Goal: Task Accomplishment & Management: Manage account settings

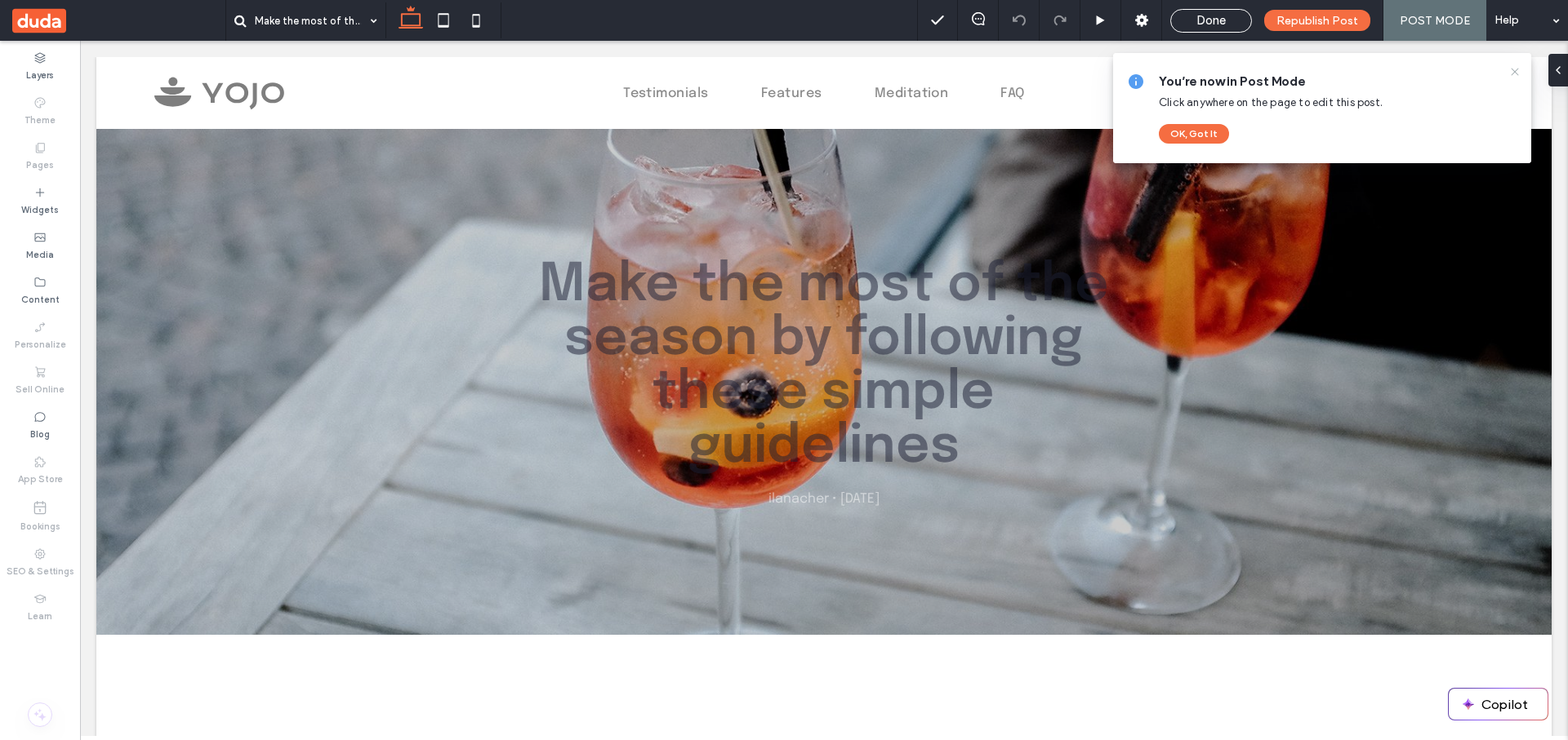
click at [1511, 72] on icon at bounding box center [1515, 72] width 13 height 13
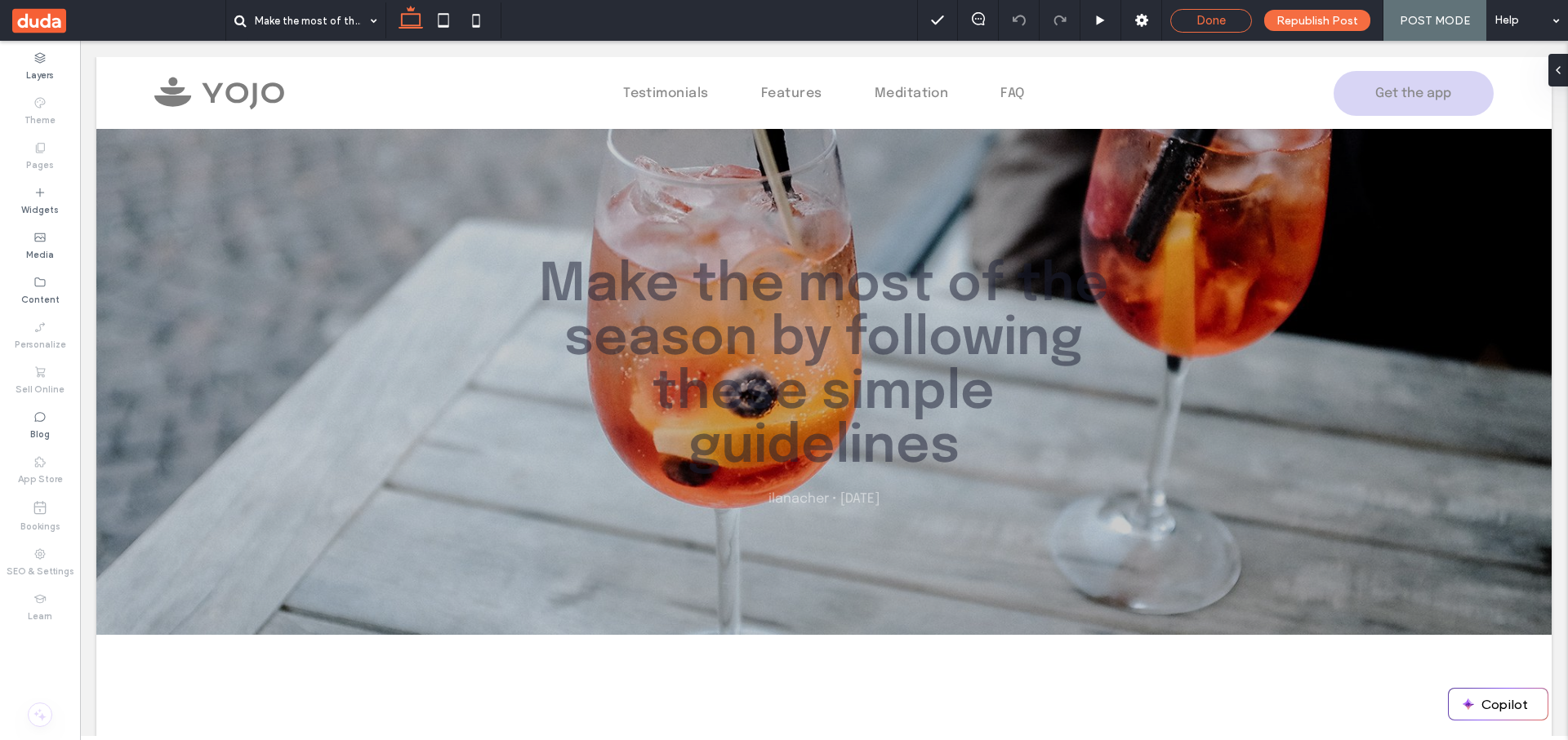
click at [1194, 27] on div "Done" at bounding box center [1210, 21] width 80 height 15
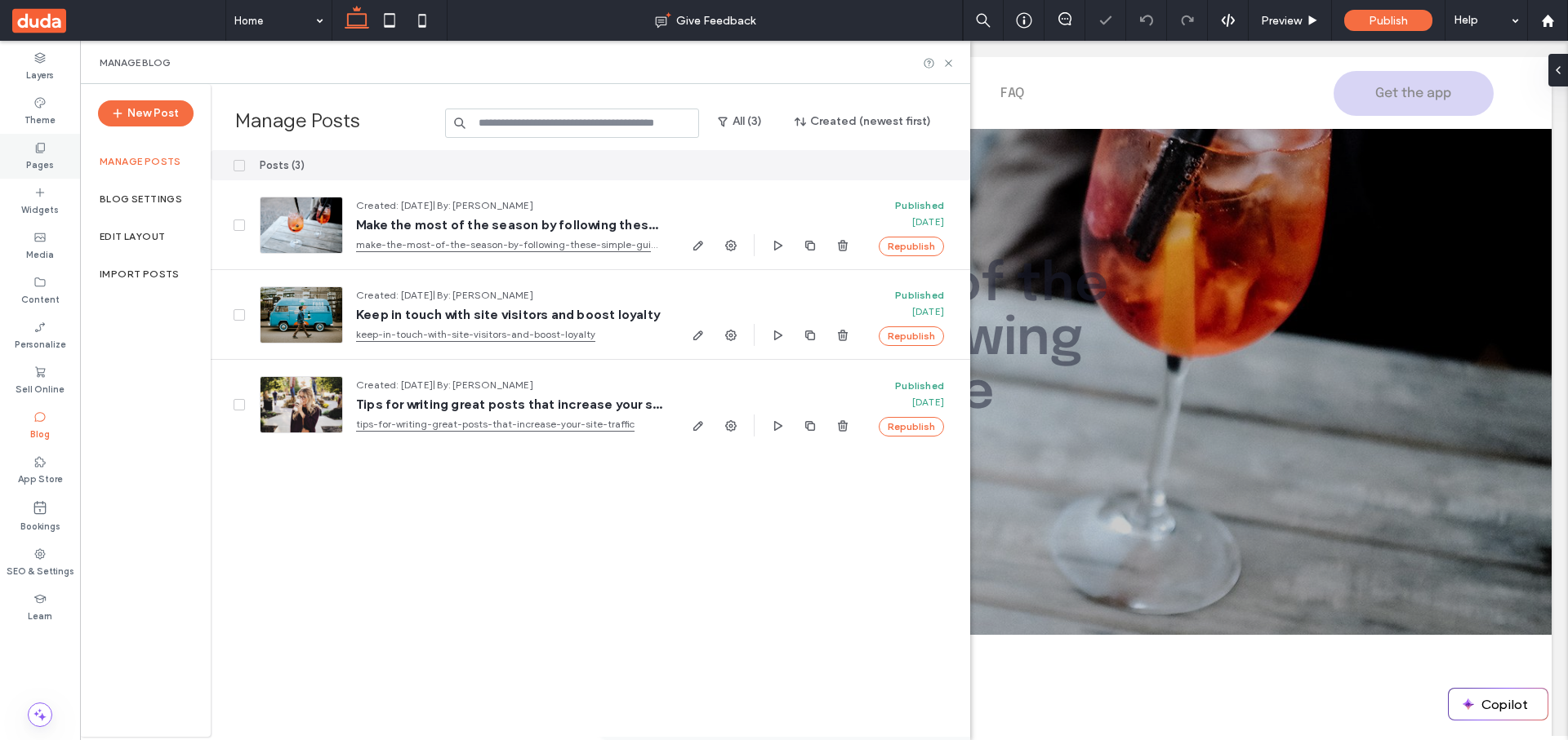
click at [48, 155] on label "Pages" at bounding box center [40, 163] width 28 height 18
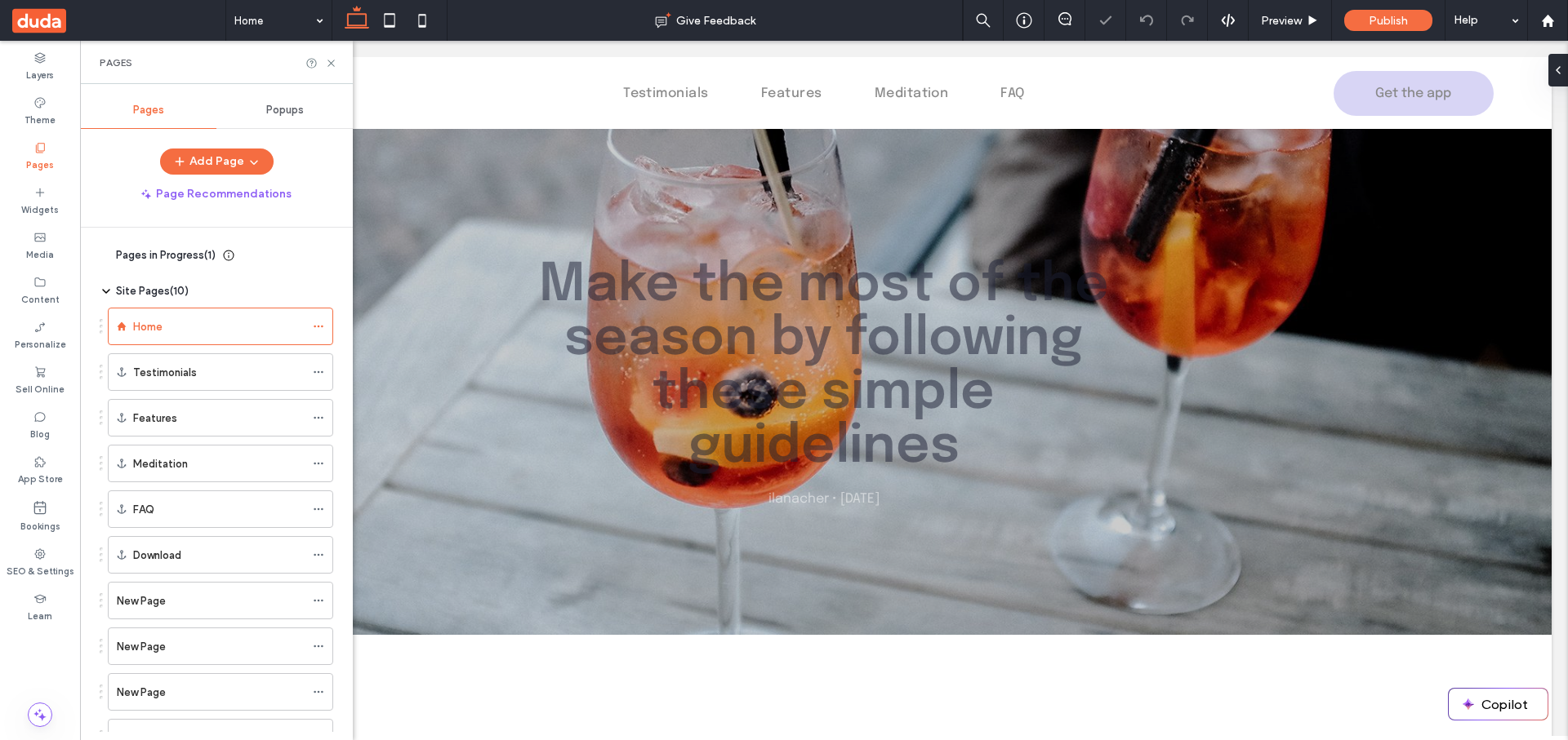
click at [153, 260] on span "Pages in Progress ( 1 )" at bounding box center [166, 254] width 99 height 16
click at [171, 293] on div "New Page 2" at bounding box center [200, 296] width 180 height 17
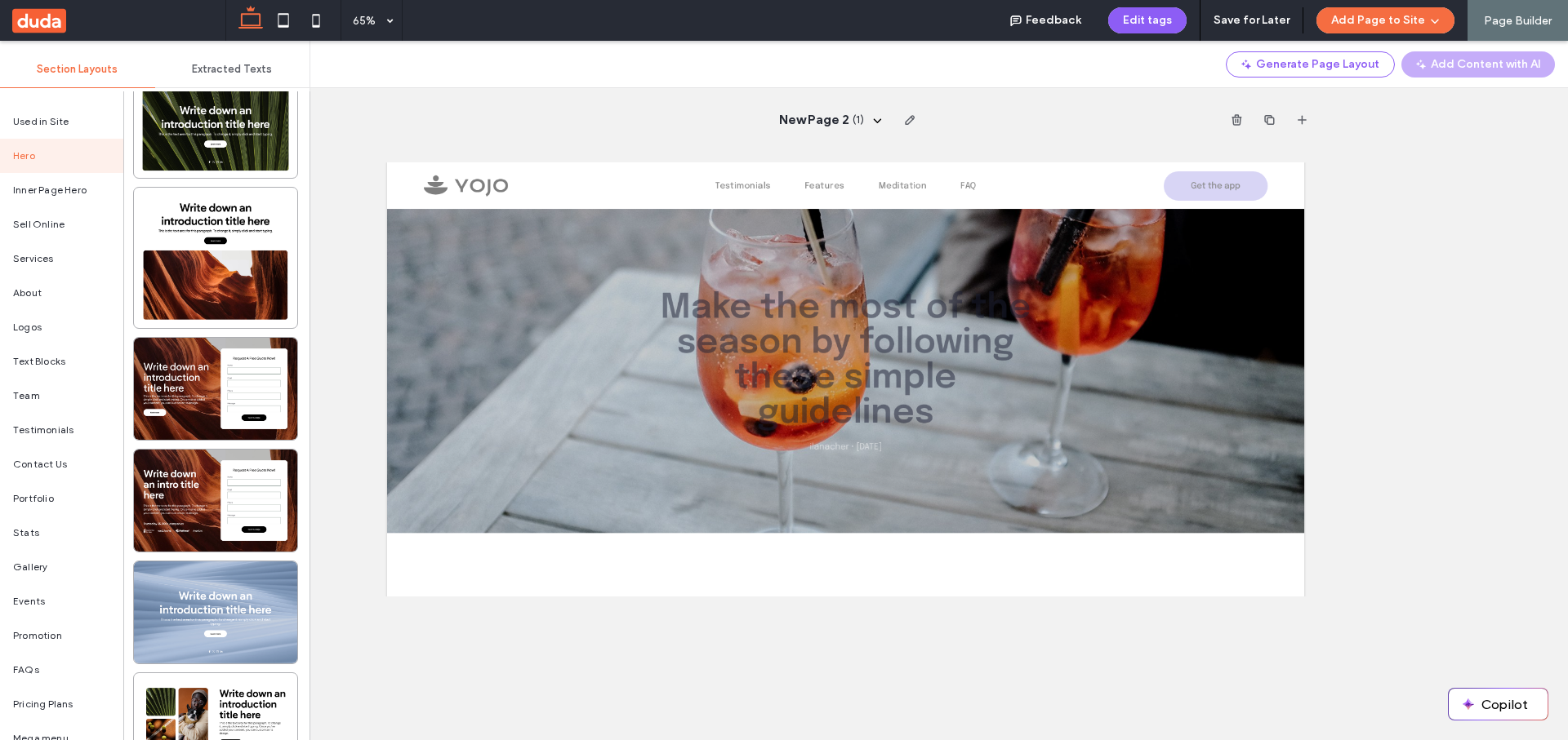
scroll to position [2014, 0]
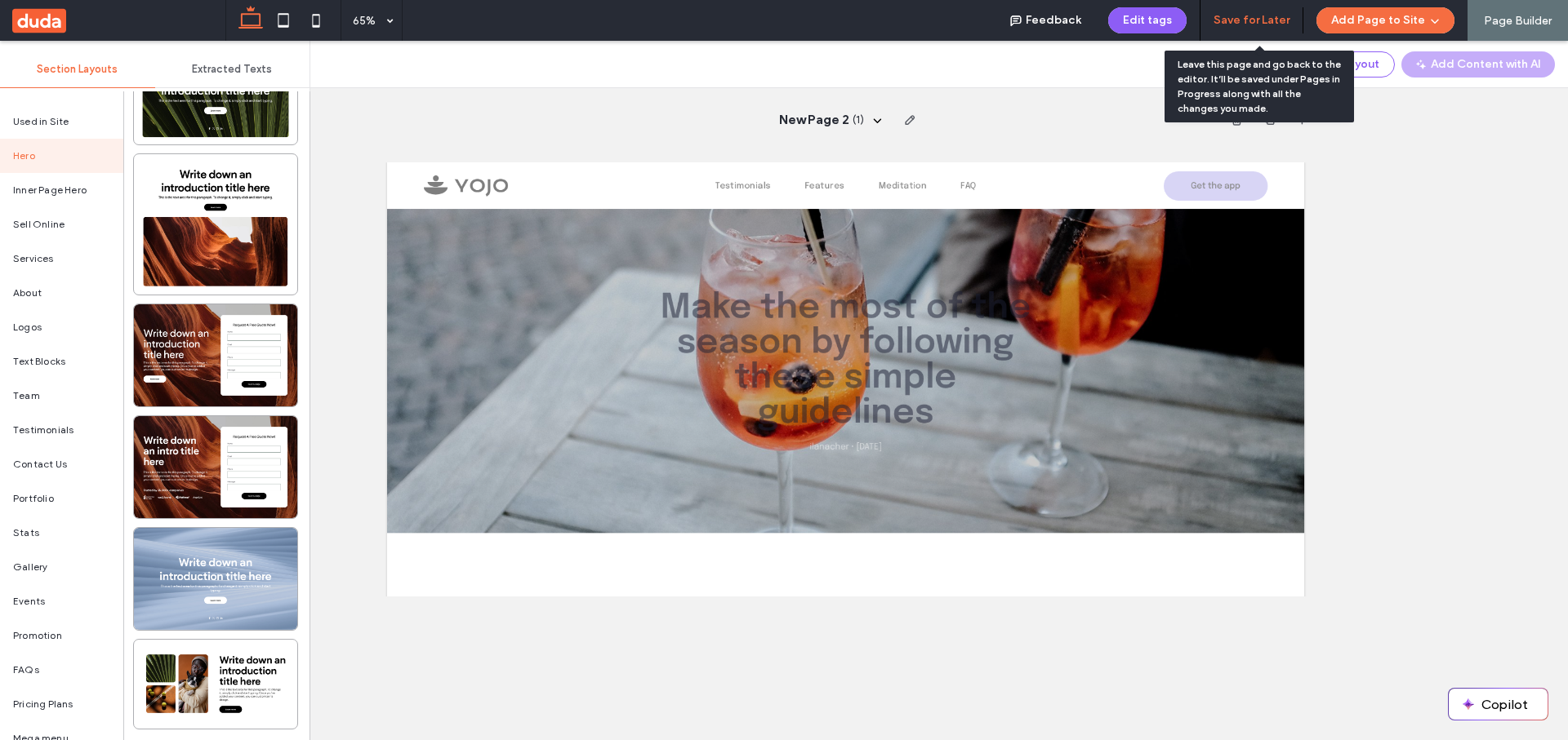
click at [1232, 24] on button "Save for Later" at bounding box center [1251, 21] width 76 height 26
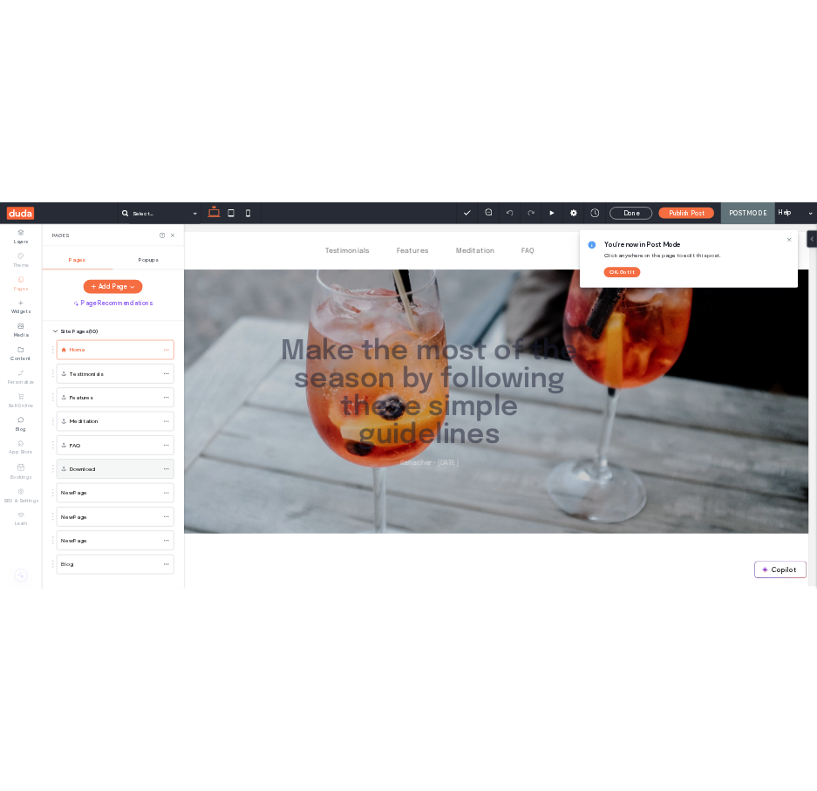
scroll to position [70, 0]
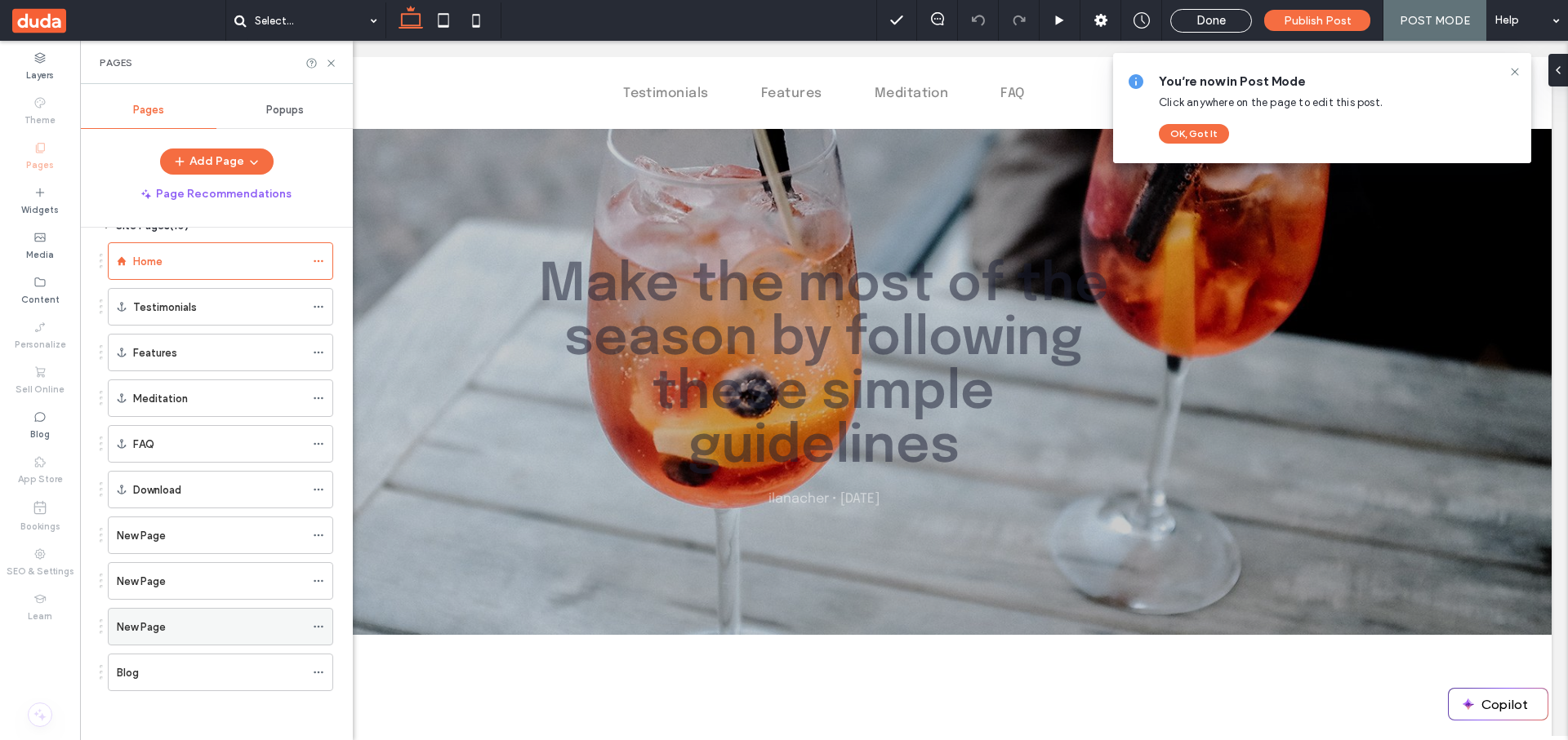
click at [199, 634] on div "New Page" at bounding box center [211, 627] width 188 height 17
